Goal: Task Accomplishment & Management: Use online tool/utility

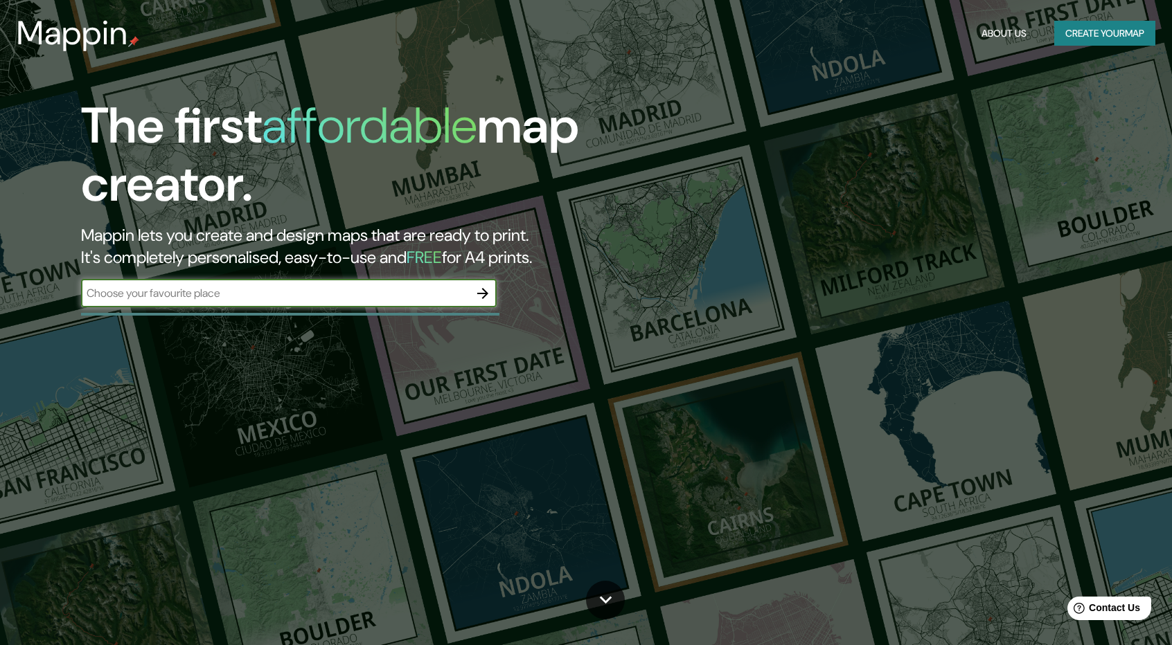
click at [348, 298] on input "text" at bounding box center [275, 293] width 388 height 16
type input "[GEOGRAPHIC_DATA]"
click at [492, 289] on button "button" at bounding box center [483, 294] width 28 height 28
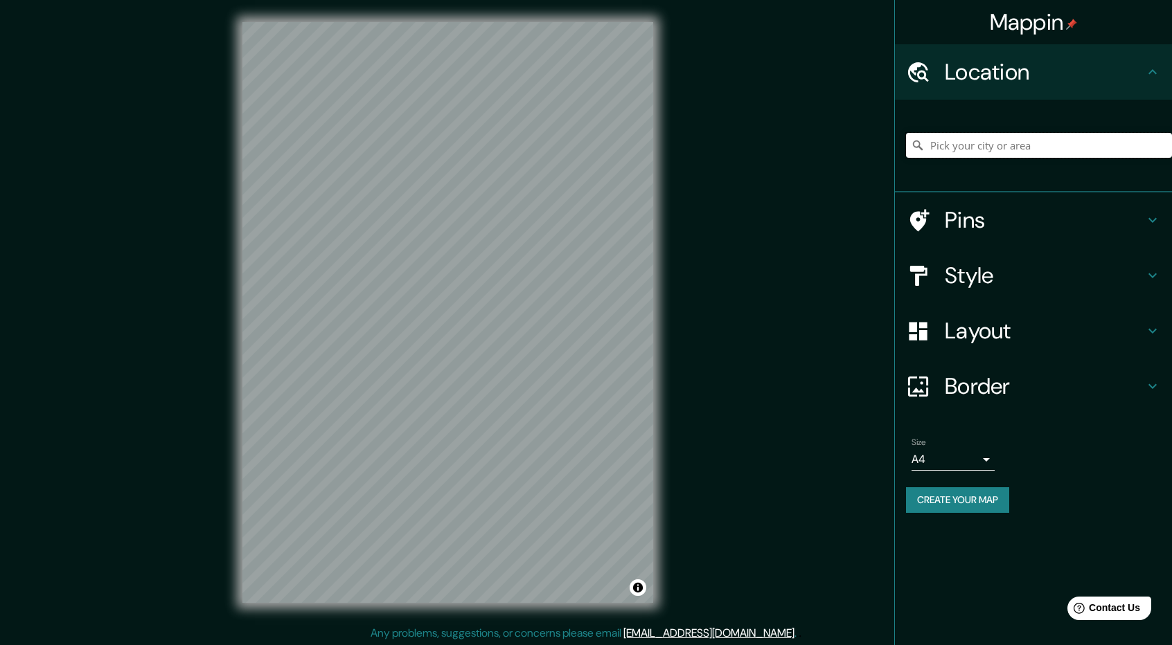
click at [967, 141] on input "Pick your city or area" at bounding box center [1039, 145] width 266 height 25
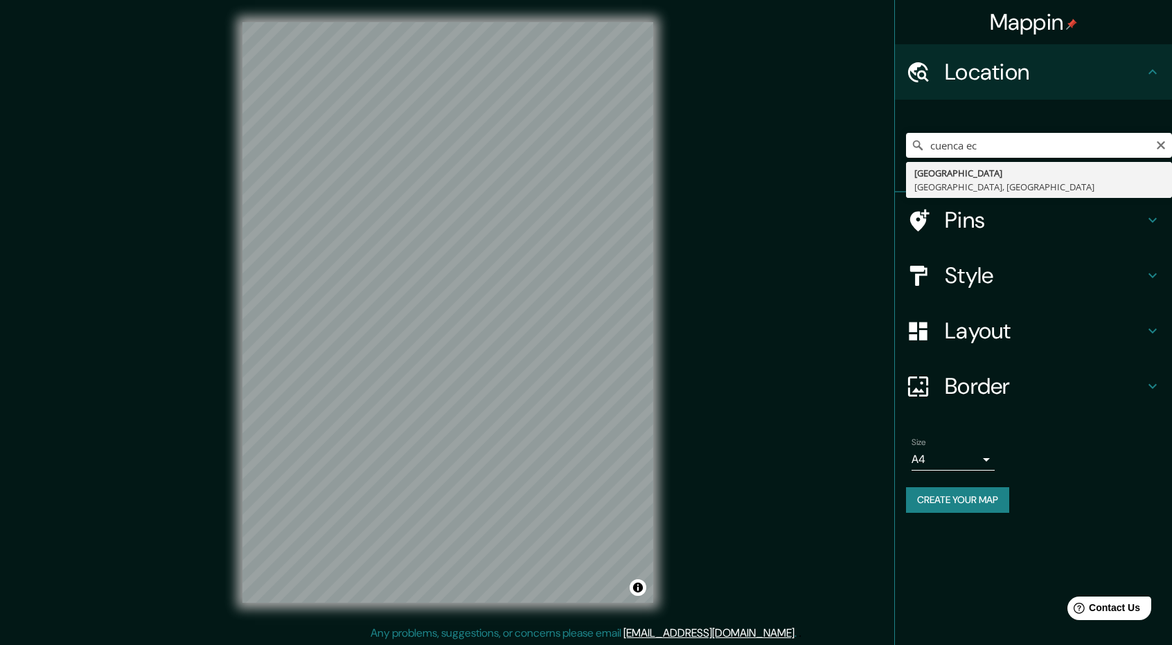
type input "[GEOGRAPHIC_DATA], [GEOGRAPHIC_DATA], [GEOGRAPHIC_DATA]"
